Goal: Use online tool/utility: Utilize a website feature to perform a specific function

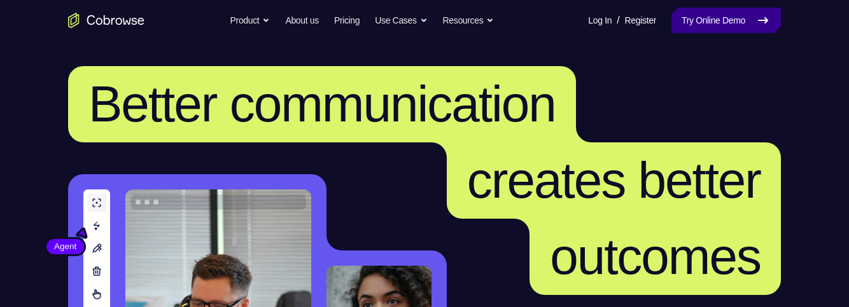
click at [699, 22] on link "Try Online Demo" at bounding box center [725, 20] width 109 height 25
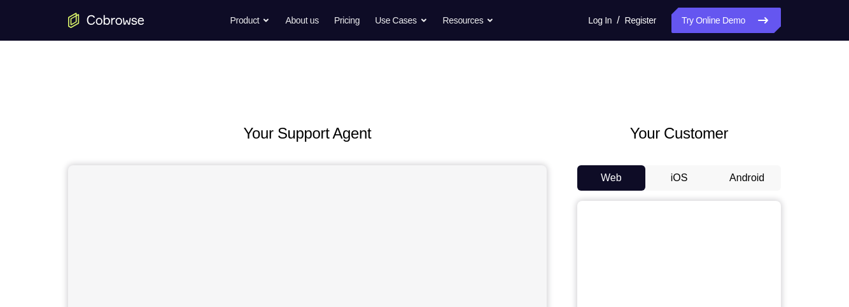
click at [761, 175] on button "Android" at bounding box center [747, 177] width 68 height 25
click at [740, 173] on button "Android" at bounding box center [747, 177] width 68 height 25
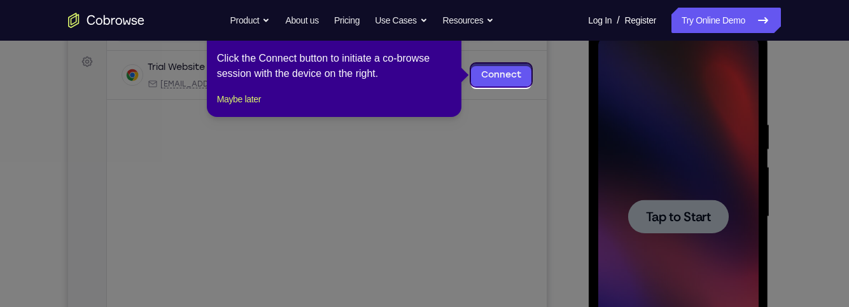
scroll to position [179, 0]
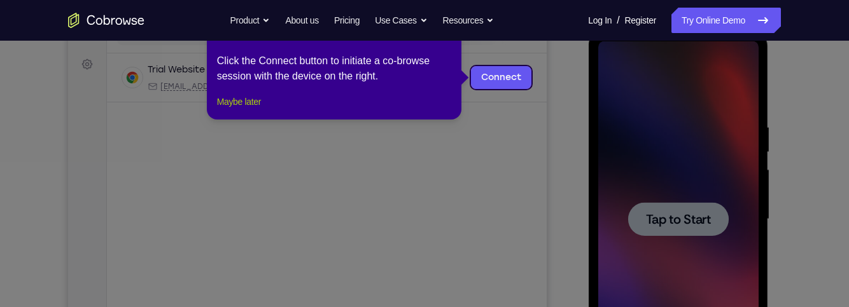
click at [237, 109] on button "Maybe later" at bounding box center [239, 101] width 44 height 15
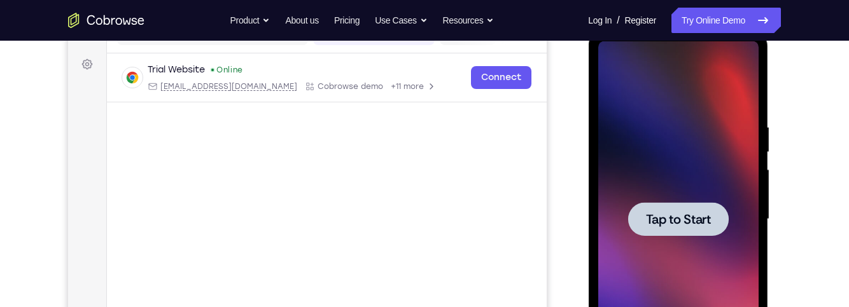
click at [663, 223] on span "Tap to Start" at bounding box center [677, 219] width 65 height 13
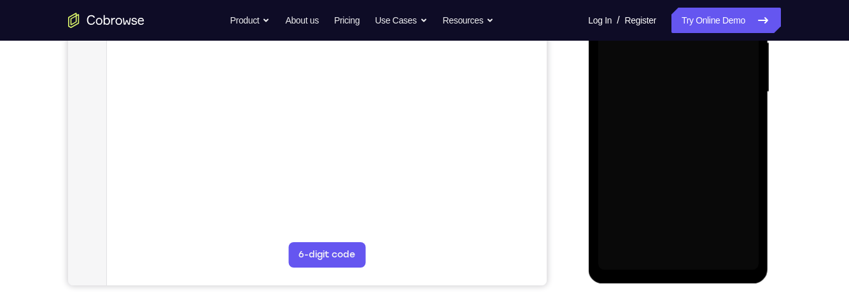
scroll to position [307, 0]
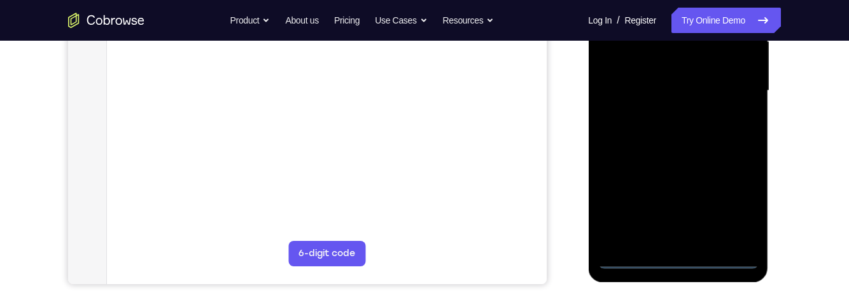
click at [686, 265] on div at bounding box center [678, 91] width 160 height 356
click at [685, 264] on div at bounding box center [678, 91] width 160 height 356
click at [735, 202] on div at bounding box center [678, 91] width 160 height 356
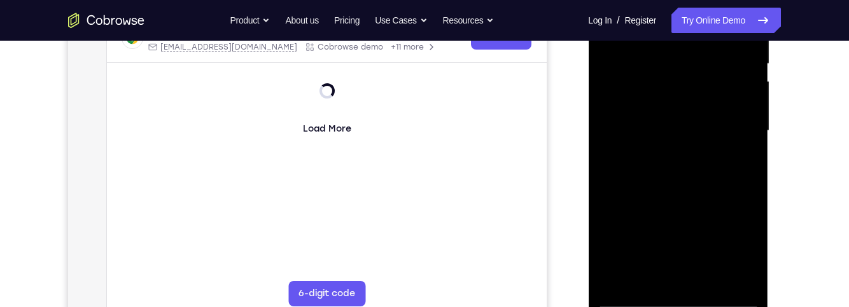
scroll to position [273, 0]
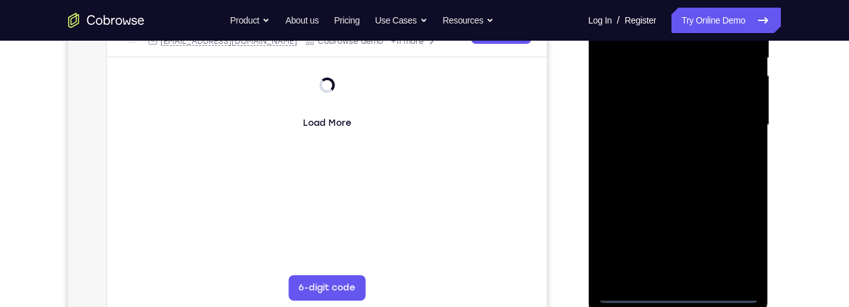
click at [743, 240] on div at bounding box center [678, 125] width 160 height 356
click at [740, 241] on div at bounding box center [678, 125] width 160 height 356
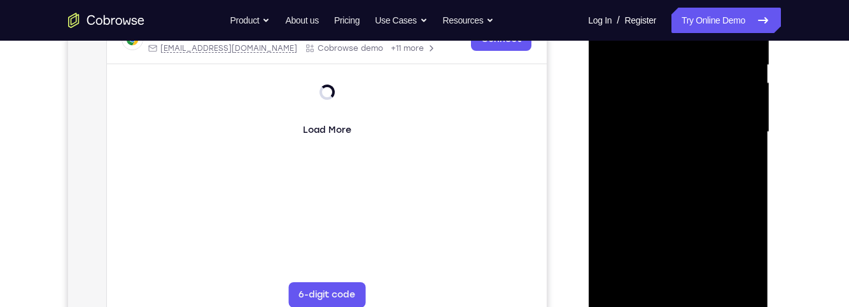
scroll to position [267, 0]
click at [732, 244] on div at bounding box center [678, 132] width 160 height 356
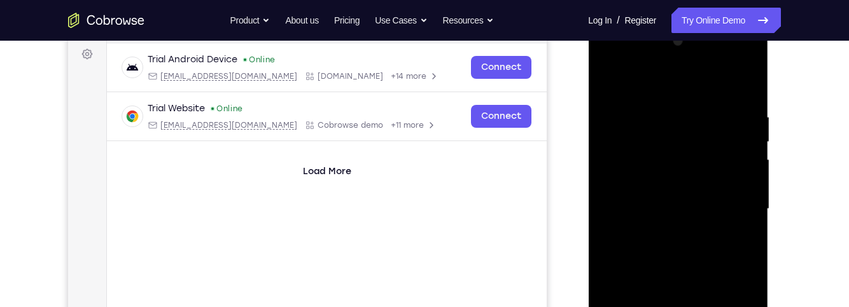
scroll to position [157, 0]
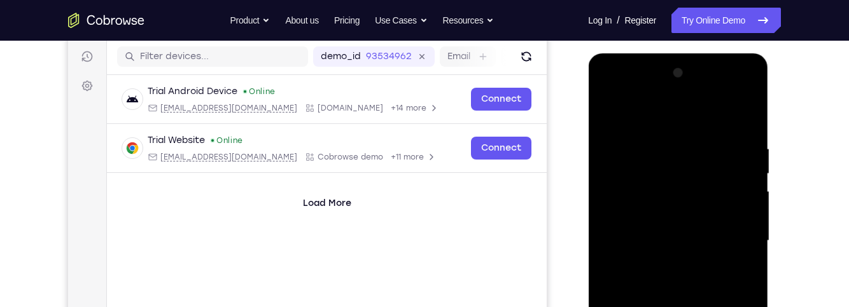
click at [687, 121] on div at bounding box center [678, 241] width 160 height 356
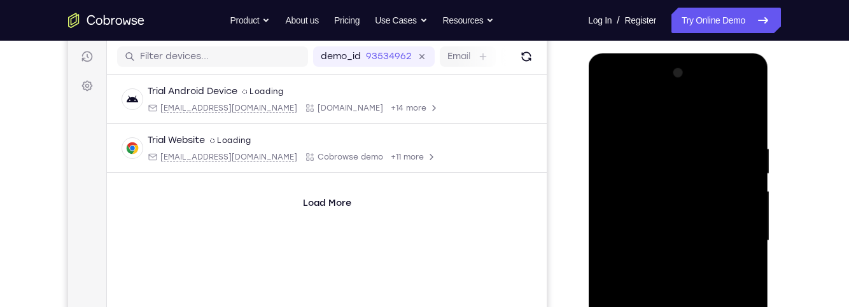
click at [731, 239] on div at bounding box center [678, 241] width 160 height 356
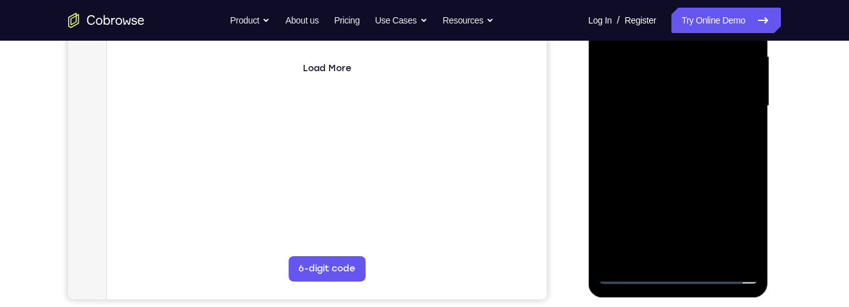
scroll to position [293, 0]
click at [658, 132] on div at bounding box center [678, 105] width 160 height 356
click at [632, 97] on div at bounding box center [678, 105] width 160 height 356
click at [613, 87] on div at bounding box center [678, 105] width 160 height 356
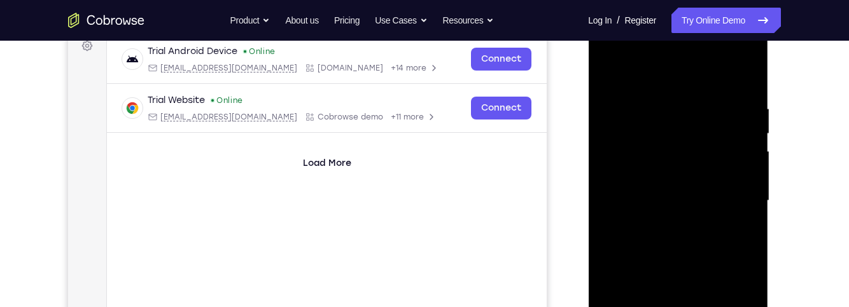
scroll to position [221, 0]
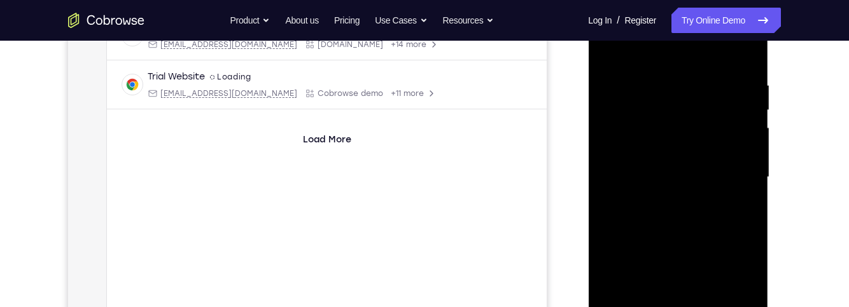
click at [733, 177] on div at bounding box center [678, 177] width 160 height 356
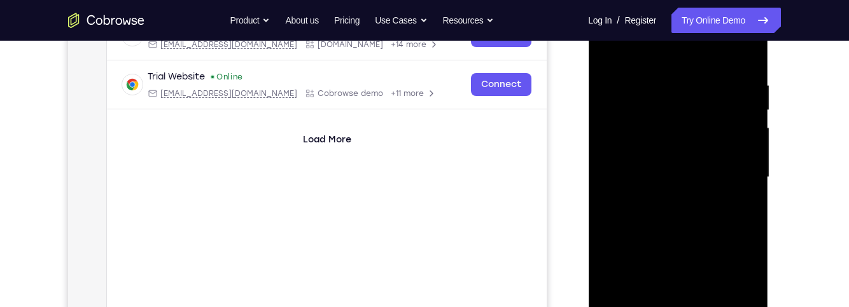
click at [731, 223] on div at bounding box center [678, 177] width 160 height 356
click at [717, 214] on div at bounding box center [678, 177] width 160 height 356
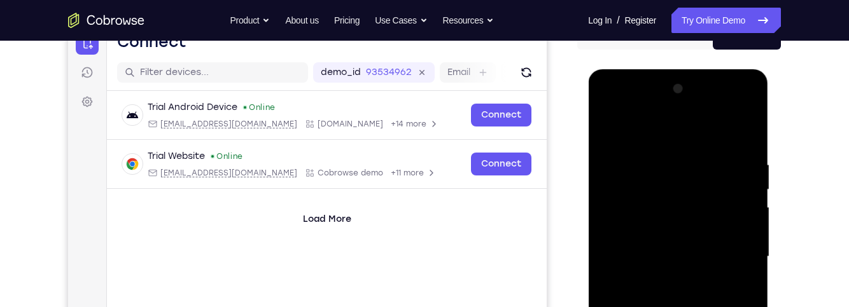
click at [740, 130] on div at bounding box center [678, 257] width 160 height 356
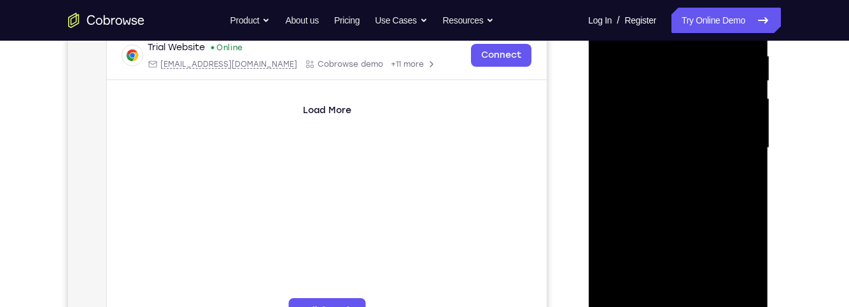
scroll to position [248, 0]
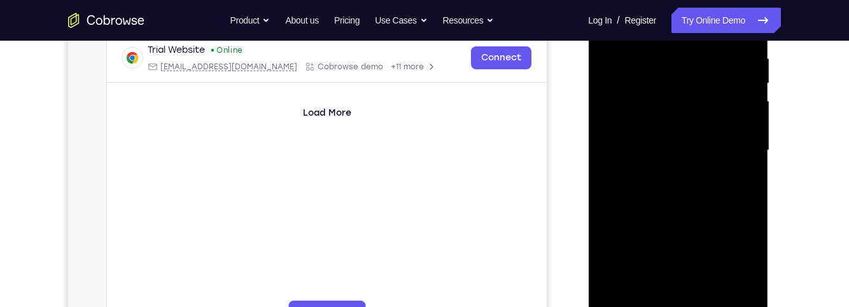
click at [680, 186] on div at bounding box center [678, 151] width 160 height 356
click at [622, 186] on div at bounding box center [678, 151] width 160 height 356
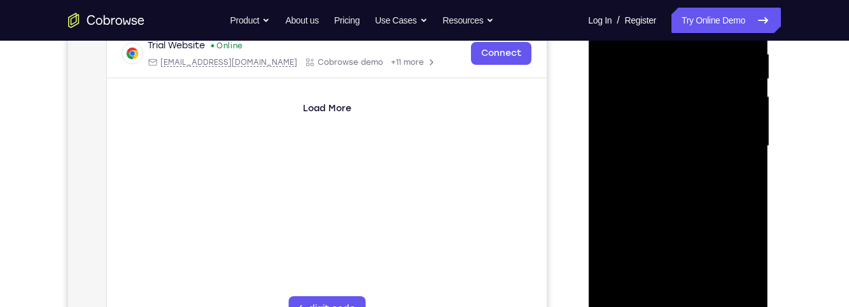
scroll to position [235, 0]
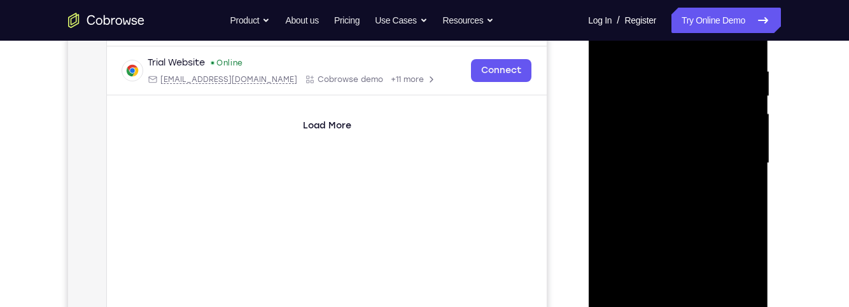
click at [637, 202] on div at bounding box center [678, 163] width 160 height 356
click at [628, 203] on div at bounding box center [678, 163] width 160 height 356
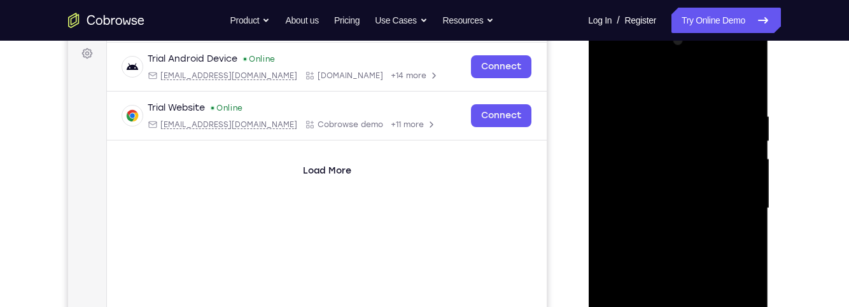
scroll to position [189, 0]
click at [753, 201] on div at bounding box center [678, 209] width 160 height 356
click at [751, 223] on div at bounding box center [678, 209] width 160 height 356
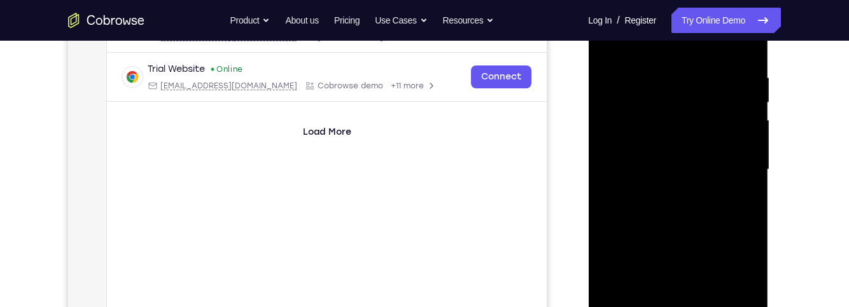
scroll to position [231, 0]
click at [746, 216] on div at bounding box center [678, 167] width 160 height 356
click at [684, 164] on div at bounding box center [678, 167] width 160 height 356
click at [715, 184] on div at bounding box center [678, 167] width 160 height 356
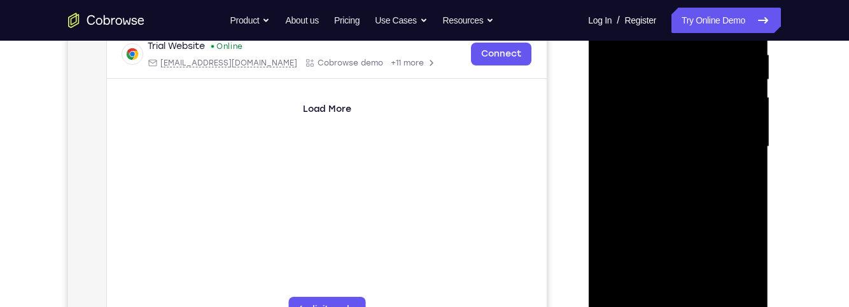
scroll to position [250, 0]
click at [666, 134] on div at bounding box center [678, 148] width 160 height 356
